Goal: Task Accomplishment & Management: Manage account settings

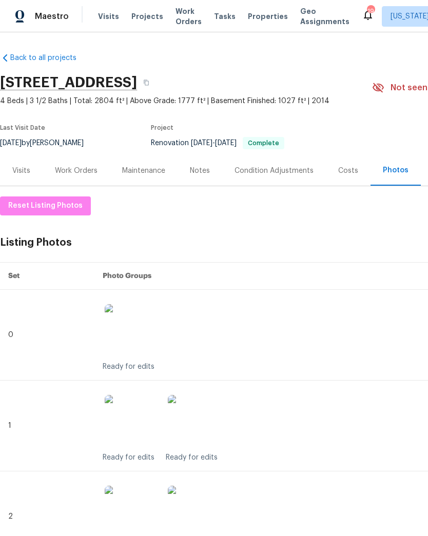
click at [66, 207] on span "Reset Listing Photos" at bounding box center [45, 206] width 74 height 13
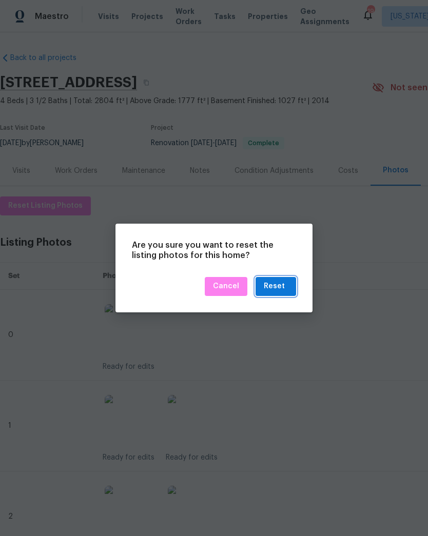
click at [275, 287] on div "Reset" at bounding box center [274, 286] width 21 height 13
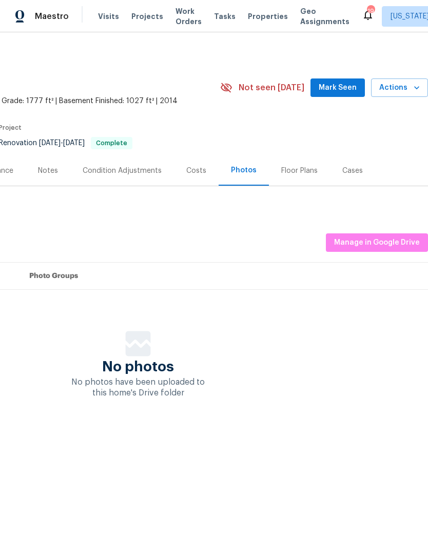
scroll to position [0, 152]
click at [275, 454] on div "Back to all projects [STREET_ADDRESS] 4 Beds | 3 1/2 Baths | Total: 2804 ft² | …" at bounding box center [214, 246] width 428 height 428
click at [366, 240] on span "Manage in Google Drive" at bounding box center [377, 243] width 86 height 13
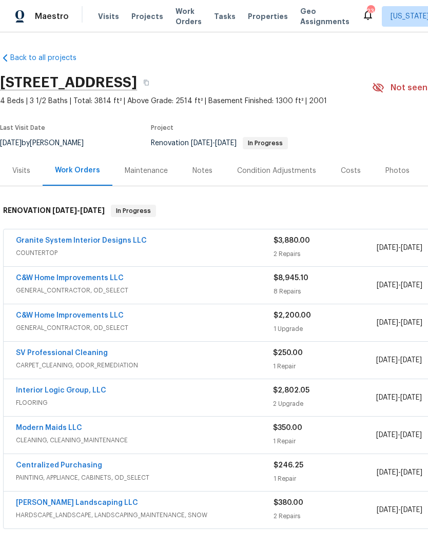
click at [109, 18] on span "Visits" at bounding box center [108, 16] width 21 height 10
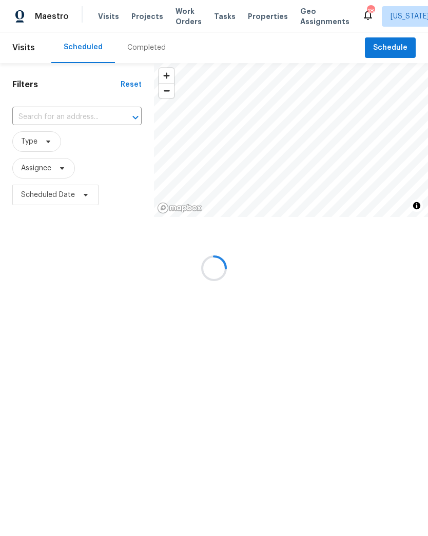
click at [103, 118] on div at bounding box center [214, 268] width 428 height 536
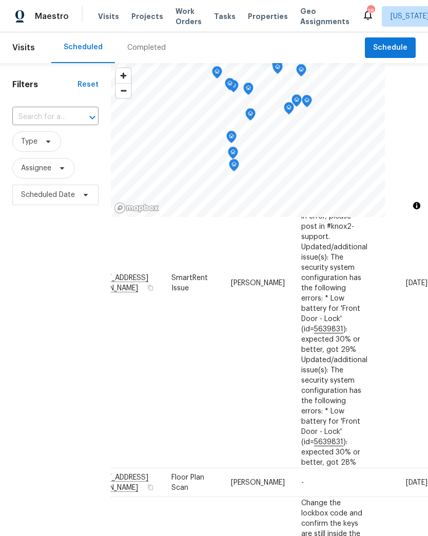
scroll to position [641, 103]
click at [0, 0] on icon at bounding box center [0, 0] width 0 height 0
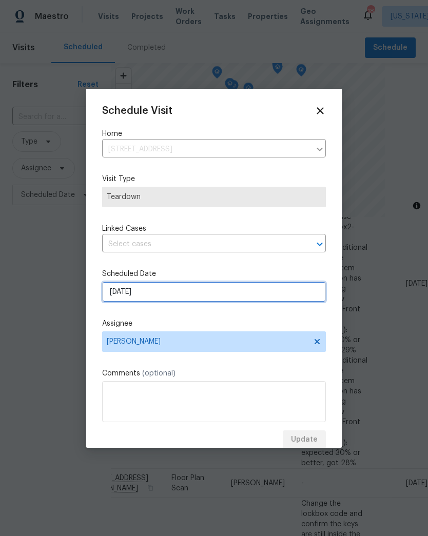
click at [300, 292] on input "8/24/2025" at bounding box center [214, 292] width 224 height 21
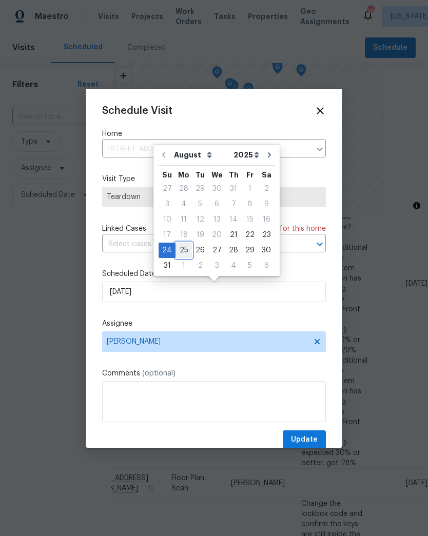
click at [185, 249] on div "25" at bounding box center [184, 250] width 16 height 14
type input "8/25/2025"
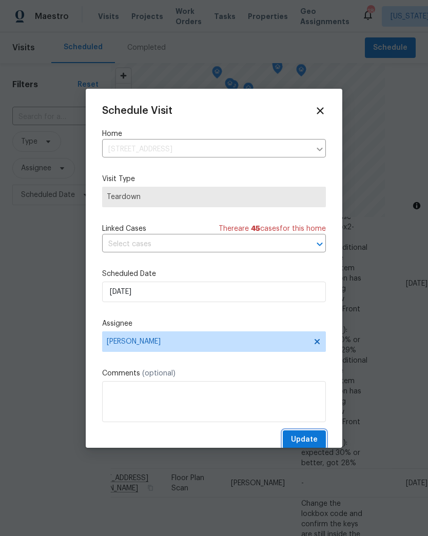
click at [316, 437] on span "Update" at bounding box center [304, 440] width 27 height 13
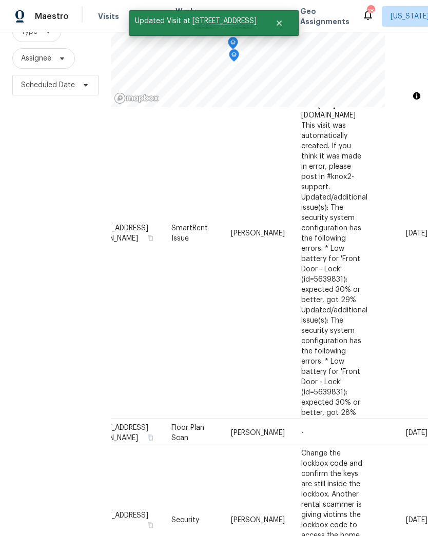
scroll to position [581, 103]
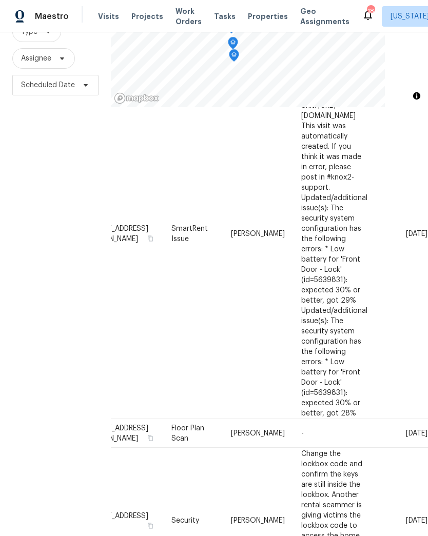
click at [0, 0] on icon at bounding box center [0, 0] width 0 height 0
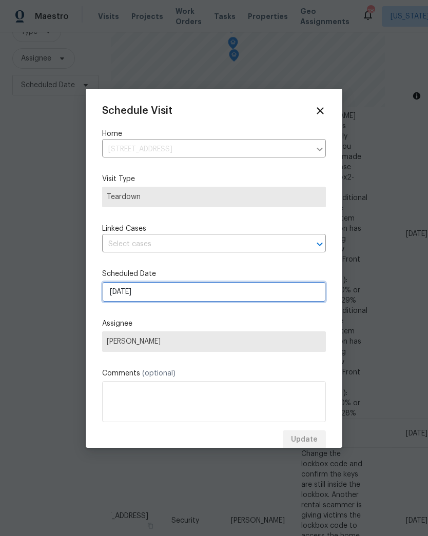
click at [269, 294] on input "8/24/2025" at bounding box center [214, 292] width 224 height 21
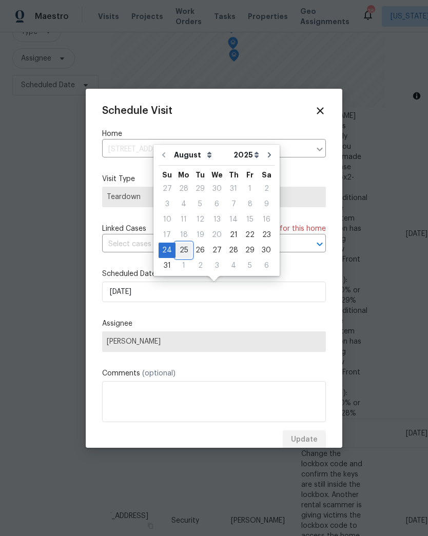
click at [183, 249] on div "25" at bounding box center [184, 250] width 16 height 14
type input "8/25/2025"
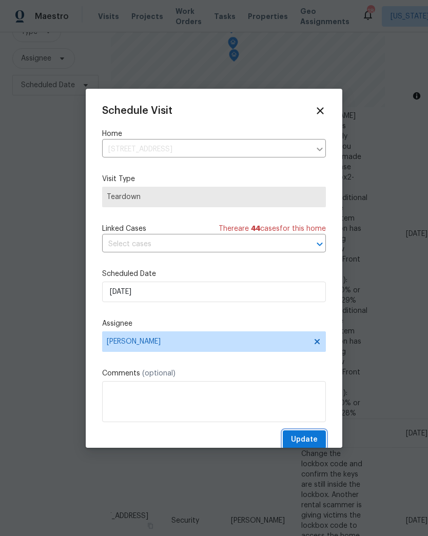
click at [314, 435] on button "Update" at bounding box center [304, 440] width 43 height 19
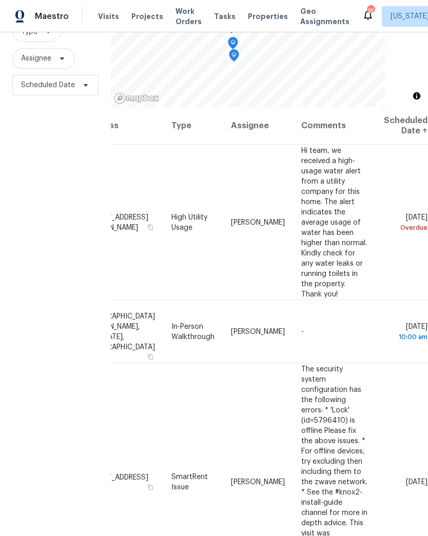
scroll to position [-1, 74]
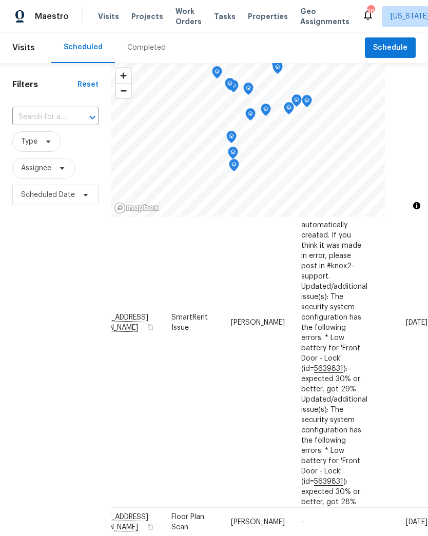
scroll to position [607, 103]
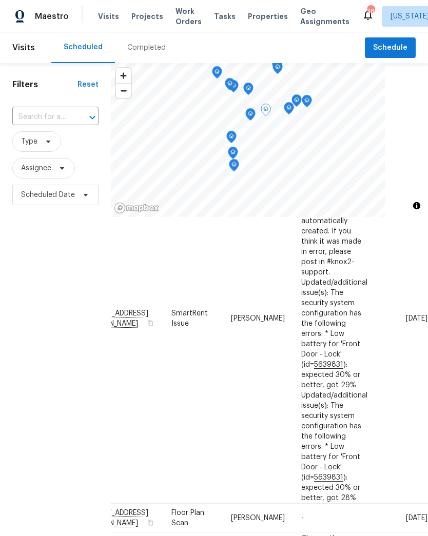
click at [0, 0] on icon at bounding box center [0, 0] width 0 height 0
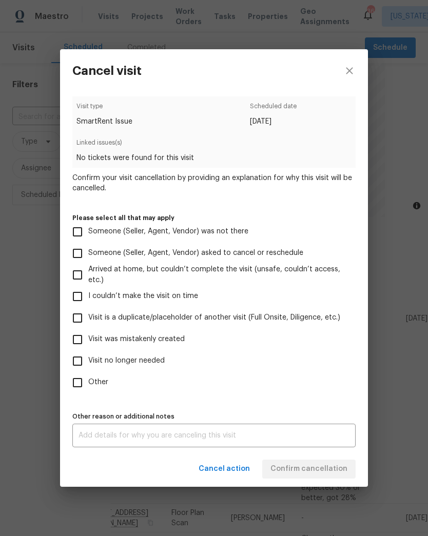
click at [162, 323] on span "Visit is a duplicate/placeholder of another visit (Full Onsite, Diligence, etc.)" at bounding box center [214, 318] width 252 height 11
click at [88, 323] on input "Visit is a duplicate/placeholder of another visit (Full Onsite, Diligence, etc.)" at bounding box center [78, 318] width 22 height 22
checkbox input "true"
click at [151, 364] on span "Visit no longer needed" at bounding box center [126, 361] width 76 height 11
click at [88, 364] on input "Visit no longer needed" at bounding box center [78, 362] width 22 height 22
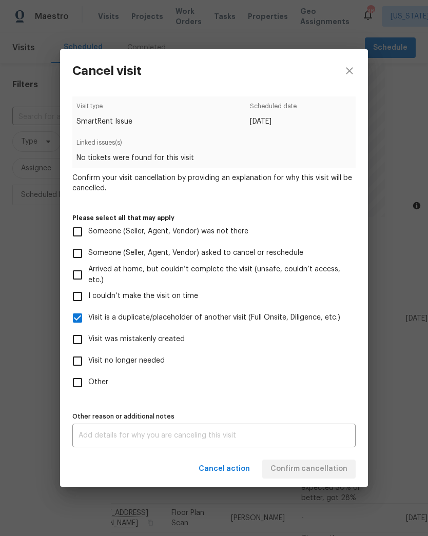
checkbox input "true"
click at [254, 439] on textarea at bounding box center [214, 435] width 271 height 7
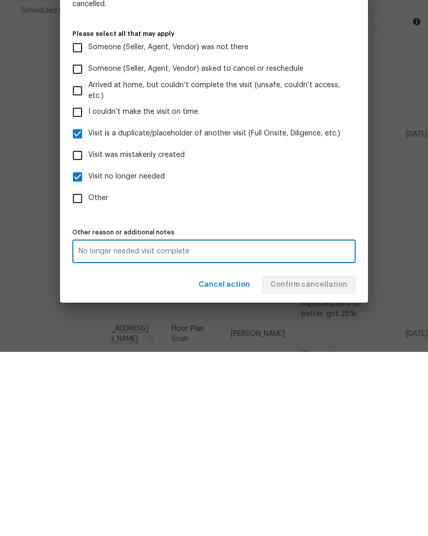
type textarea "No longer needed visit complete"
click at [298, 372] on label "Other" at bounding box center [207, 383] width 281 height 22
click at [88, 372] on input "Other" at bounding box center [78, 383] width 22 height 22
checkbox input "true"
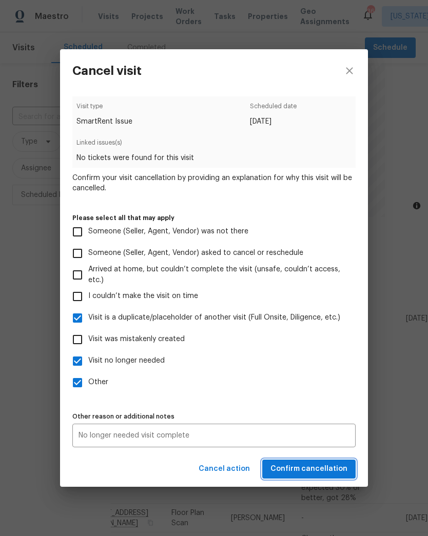
click at [323, 473] on span "Confirm cancellation" at bounding box center [308, 469] width 77 height 13
click at [320, 468] on span "Confirm cancellation" at bounding box center [308, 469] width 77 height 13
